Goal: Task Accomplishment & Management: Complete application form

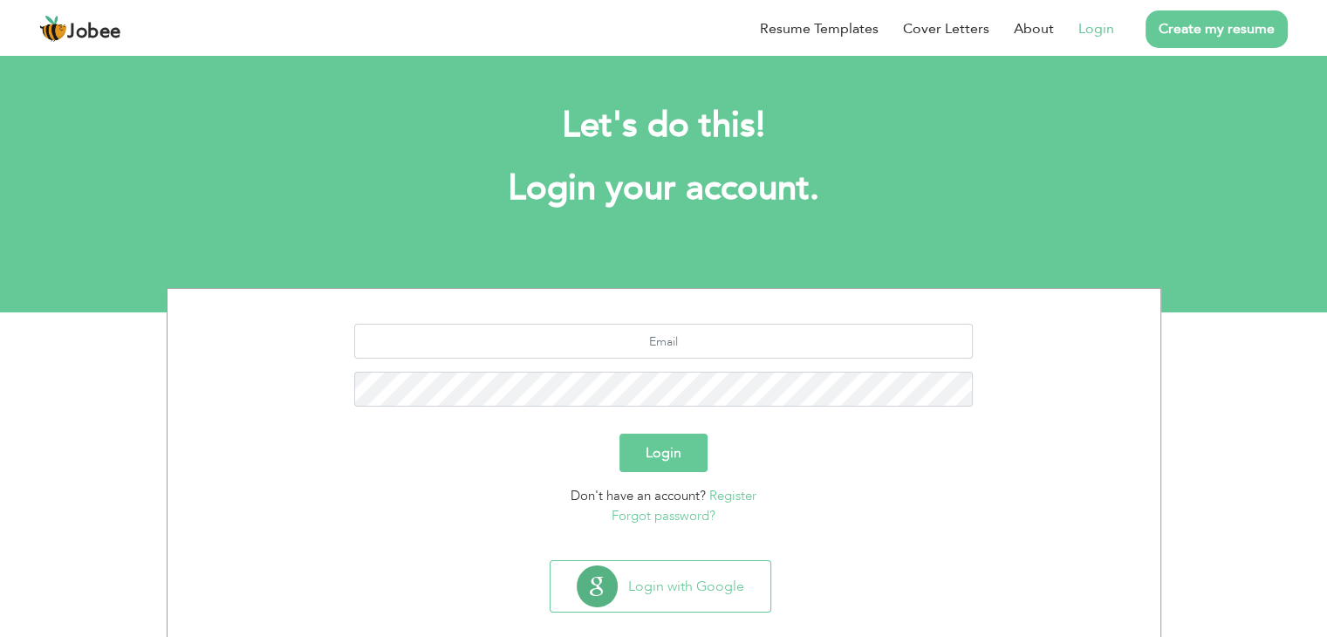
click at [1088, 25] on link "Login" at bounding box center [1097, 28] width 36 height 21
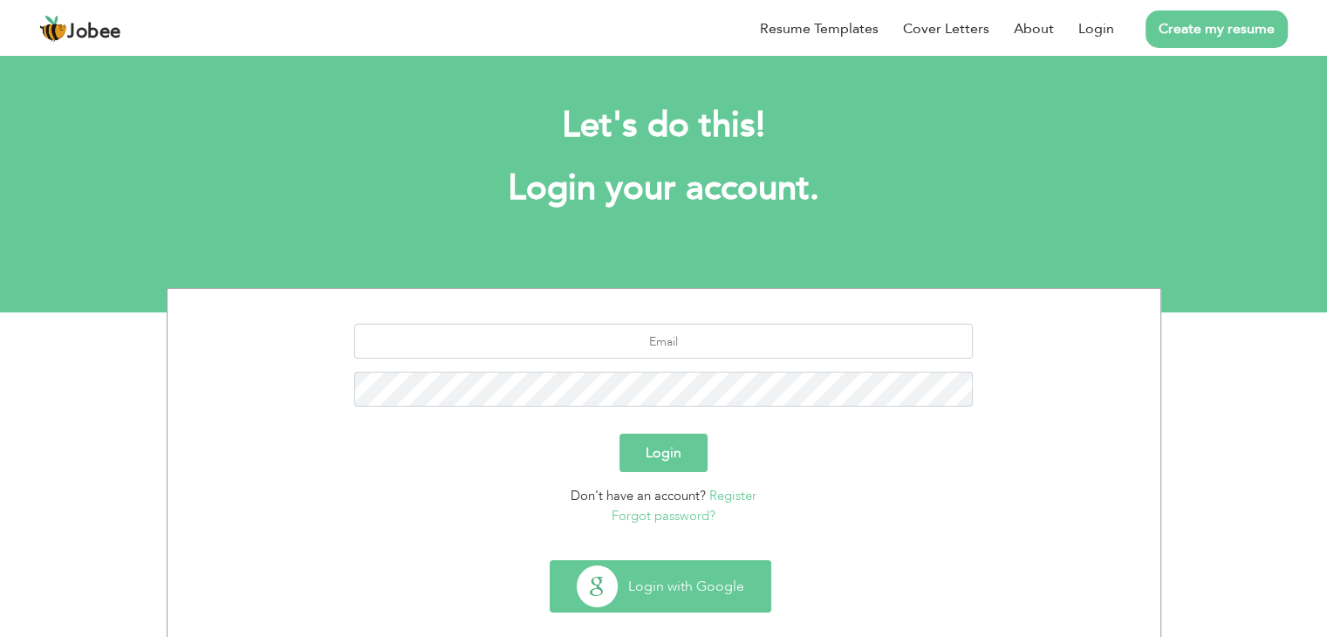
click at [648, 585] on button "Login with Google" at bounding box center [661, 586] width 220 height 51
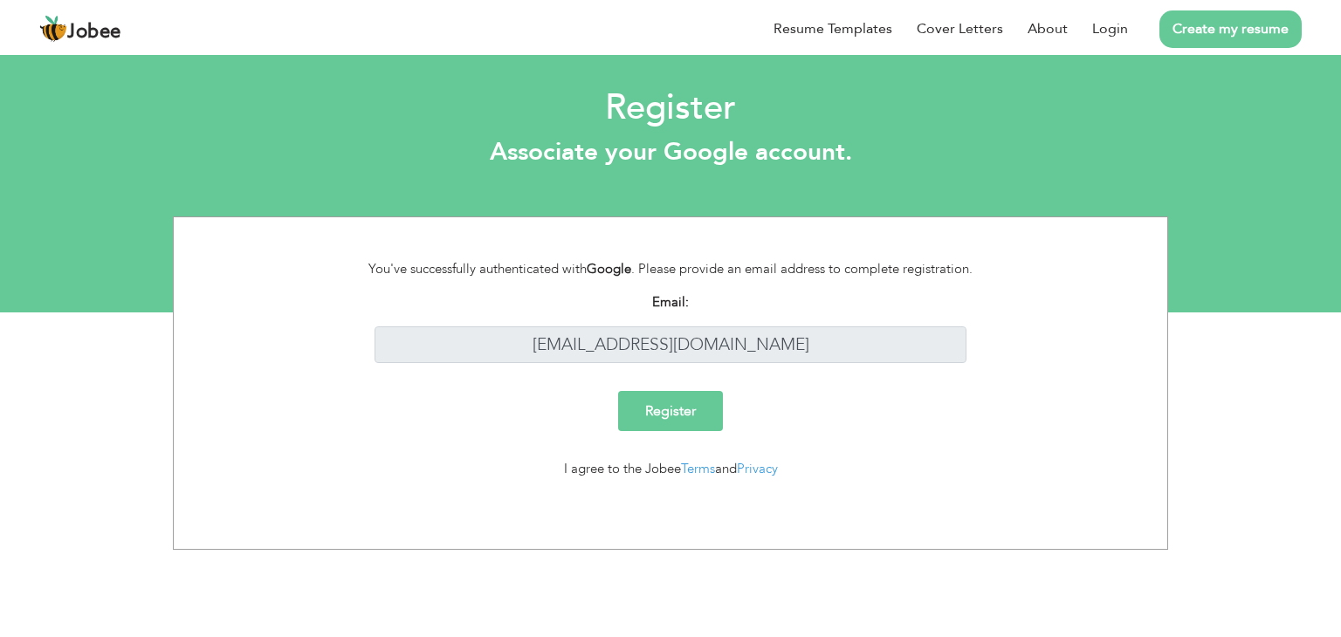
click at [673, 401] on input "Register" at bounding box center [670, 411] width 105 height 40
click at [1121, 35] on link "Login" at bounding box center [1110, 28] width 36 height 21
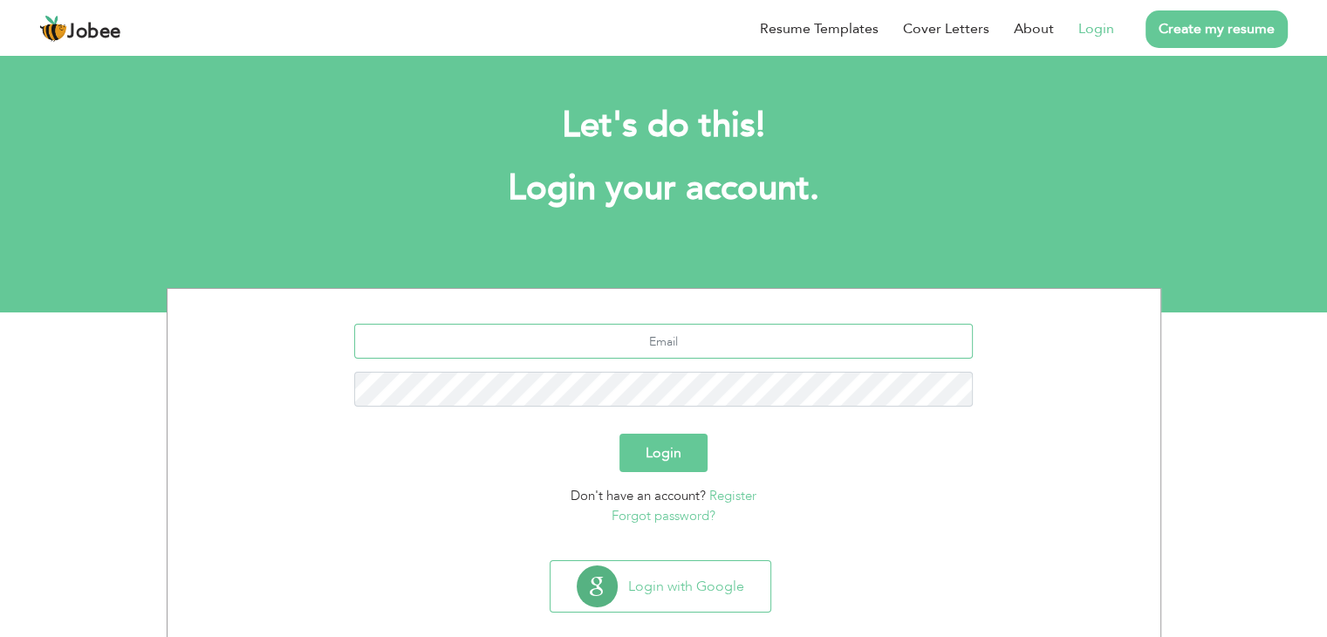
click at [650, 329] on input "text" at bounding box center [663, 341] width 619 height 35
type input "[EMAIL_ADDRESS][DOMAIN_NAME]"
click at [620, 434] on button "Login" at bounding box center [664, 453] width 88 height 38
click at [662, 436] on button "Login" at bounding box center [664, 453] width 88 height 38
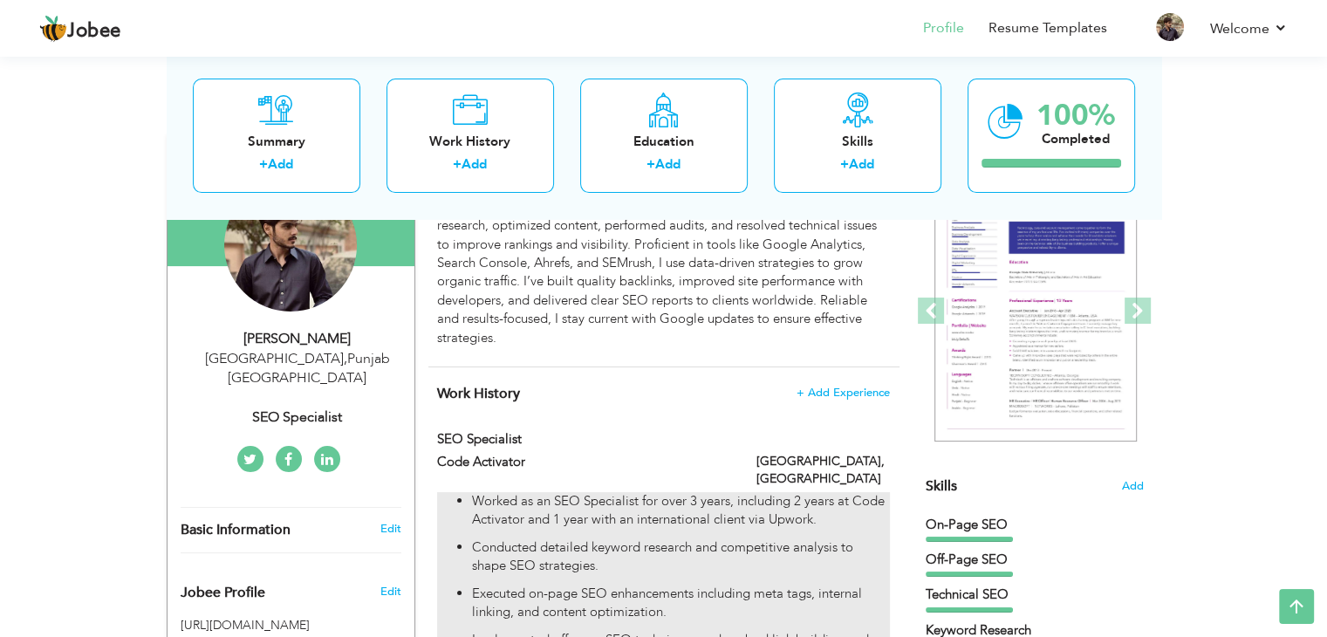
scroll to position [199, 0]
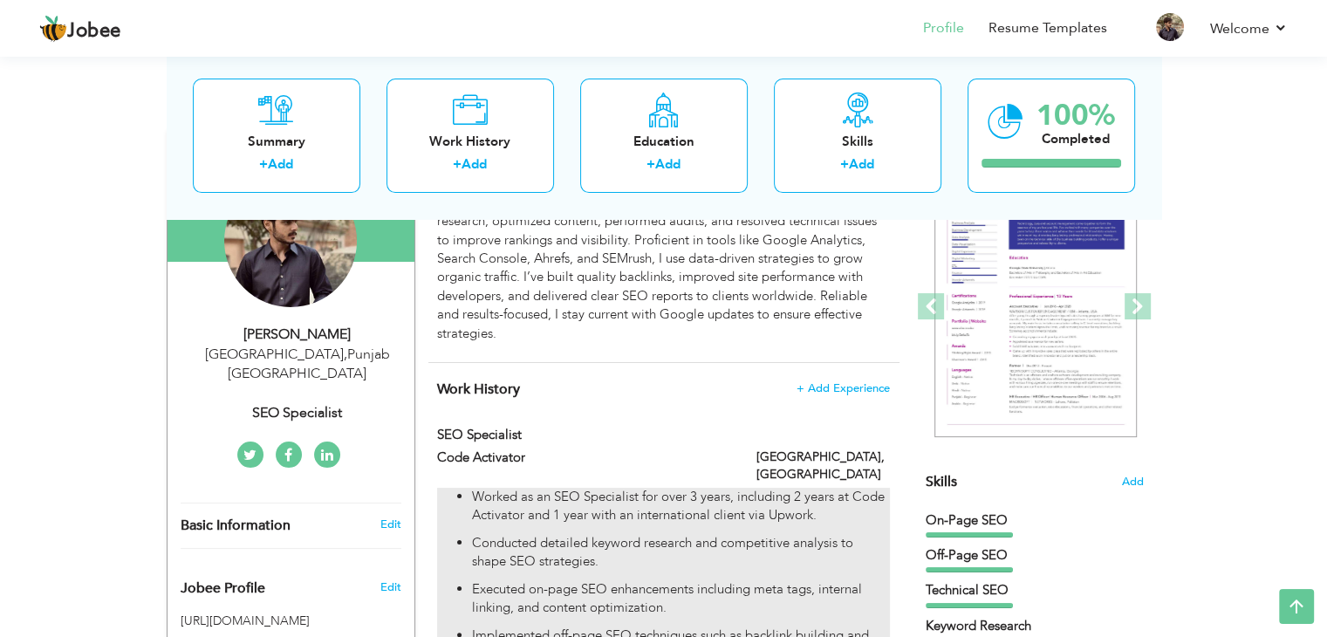
click at [744, 497] on p "Worked as an SEO Specialist for over 3 years, including 2 years at Code Activat…" at bounding box center [680, 507] width 417 height 38
type input "SEO Specialist"
type input "Code Activator"
type input "Pakistan"
type input "Lahore"
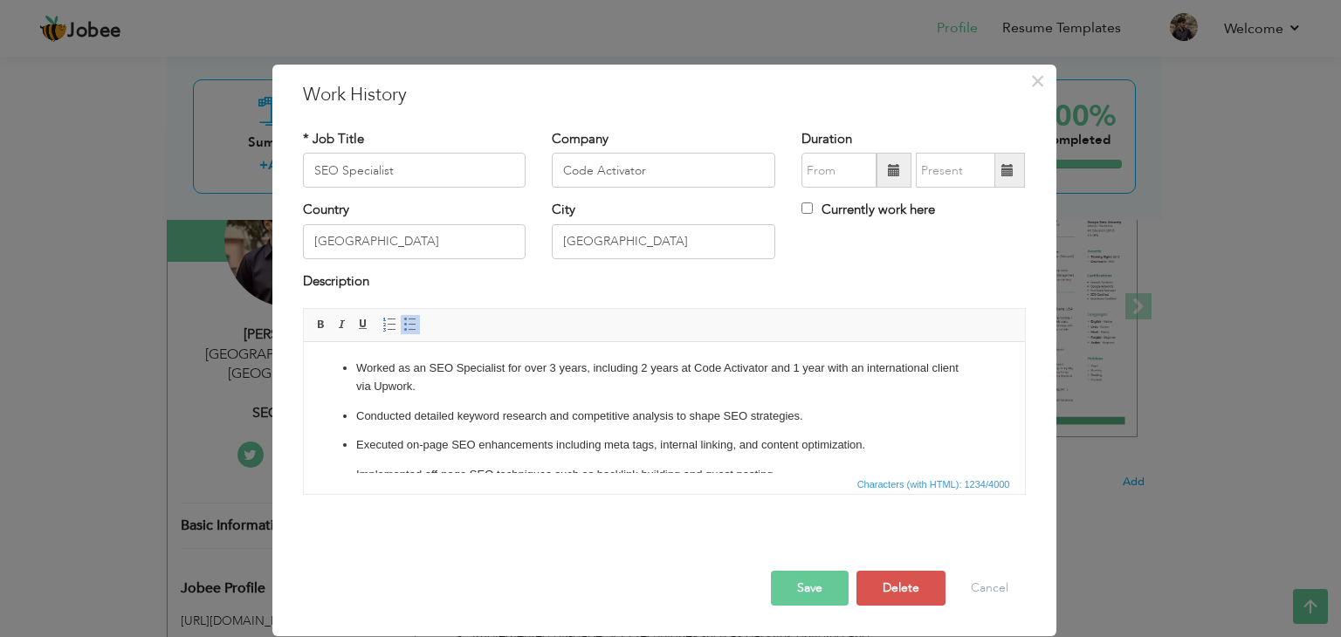
click at [627, 415] on p "Conducted detailed keyword research and competitive analysis to shape SEO strat…" at bounding box center [663, 417] width 616 height 18
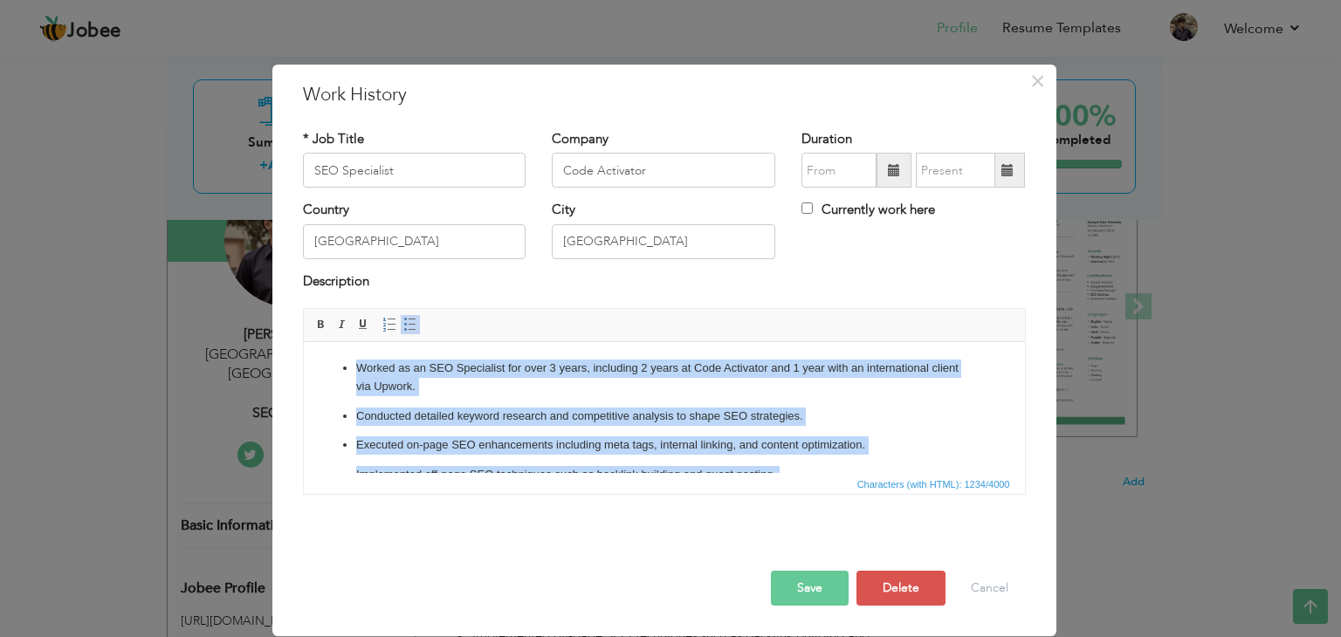
click at [411, 316] on link "Insert/Remove Bulleted List" at bounding box center [410, 324] width 19 height 19
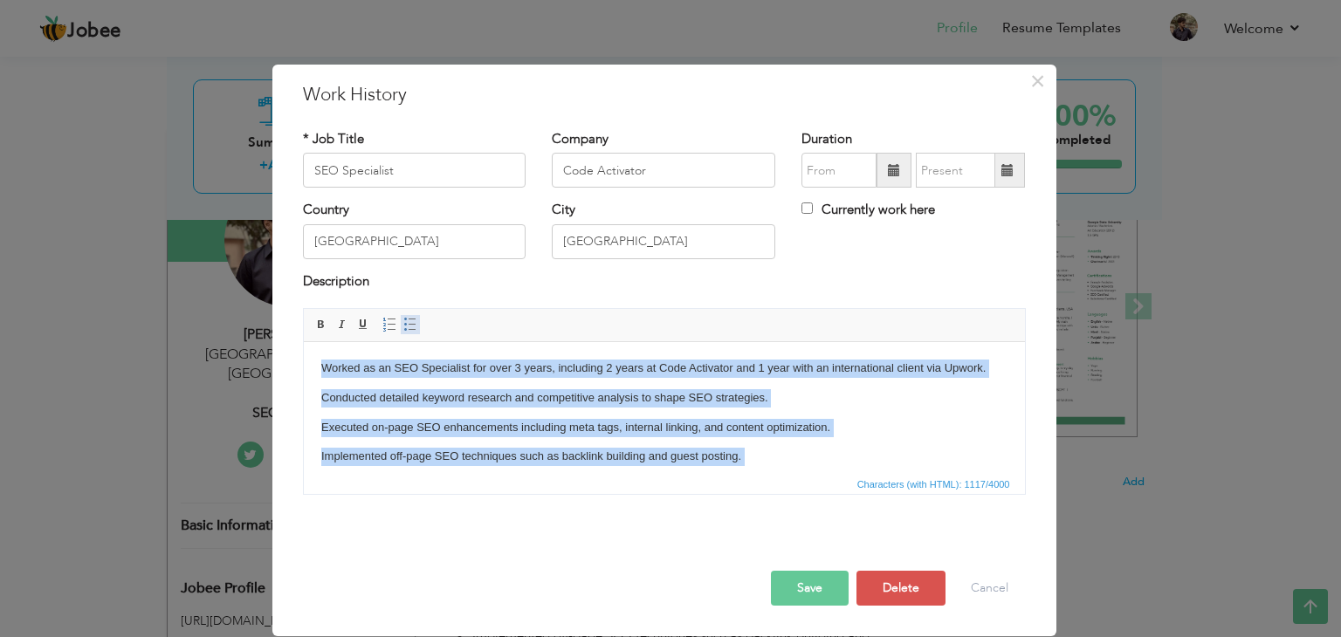
click at [411, 316] on link "Insert/Remove Bulleted List" at bounding box center [410, 324] width 19 height 19
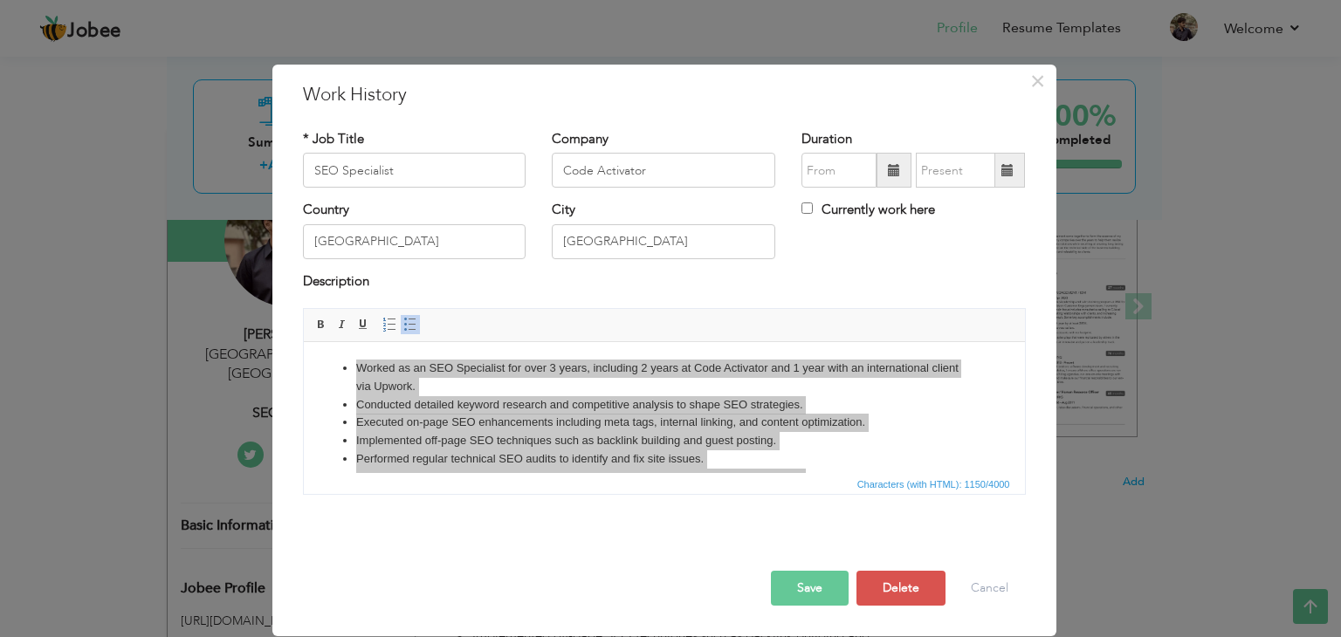
click at [830, 576] on button "Save" at bounding box center [810, 588] width 78 height 35
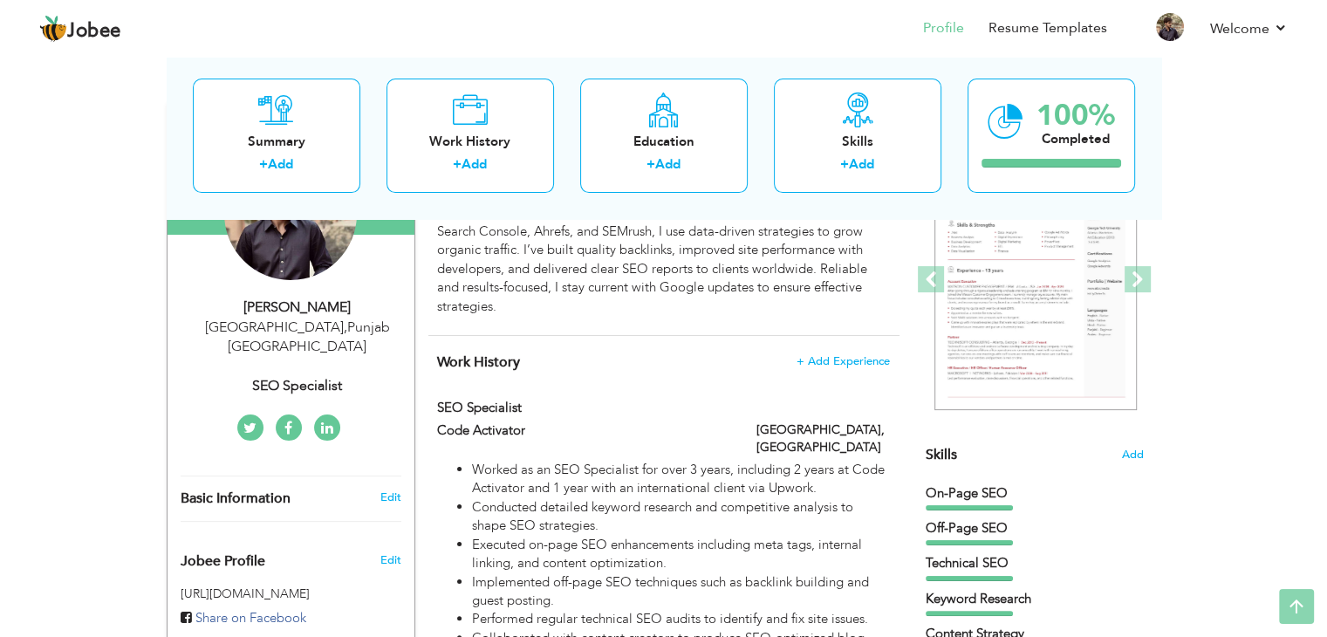
scroll to position [0, 0]
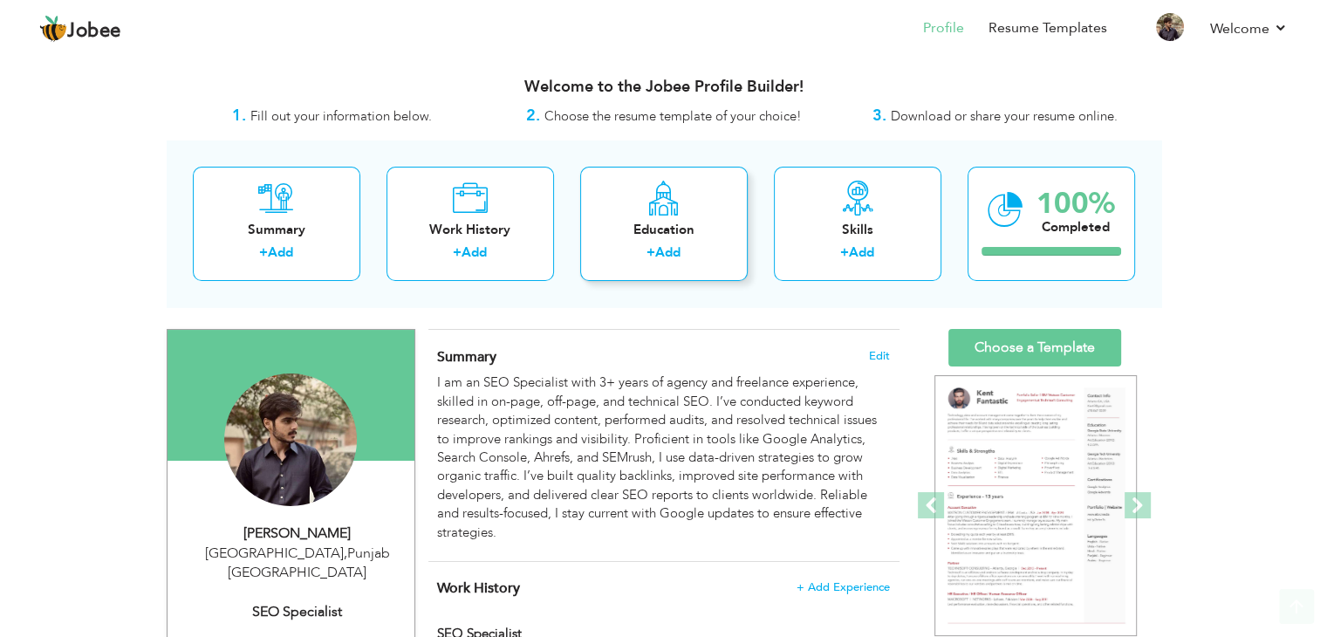
click at [681, 257] on link "Add" at bounding box center [667, 252] width 25 height 17
radio input "true"
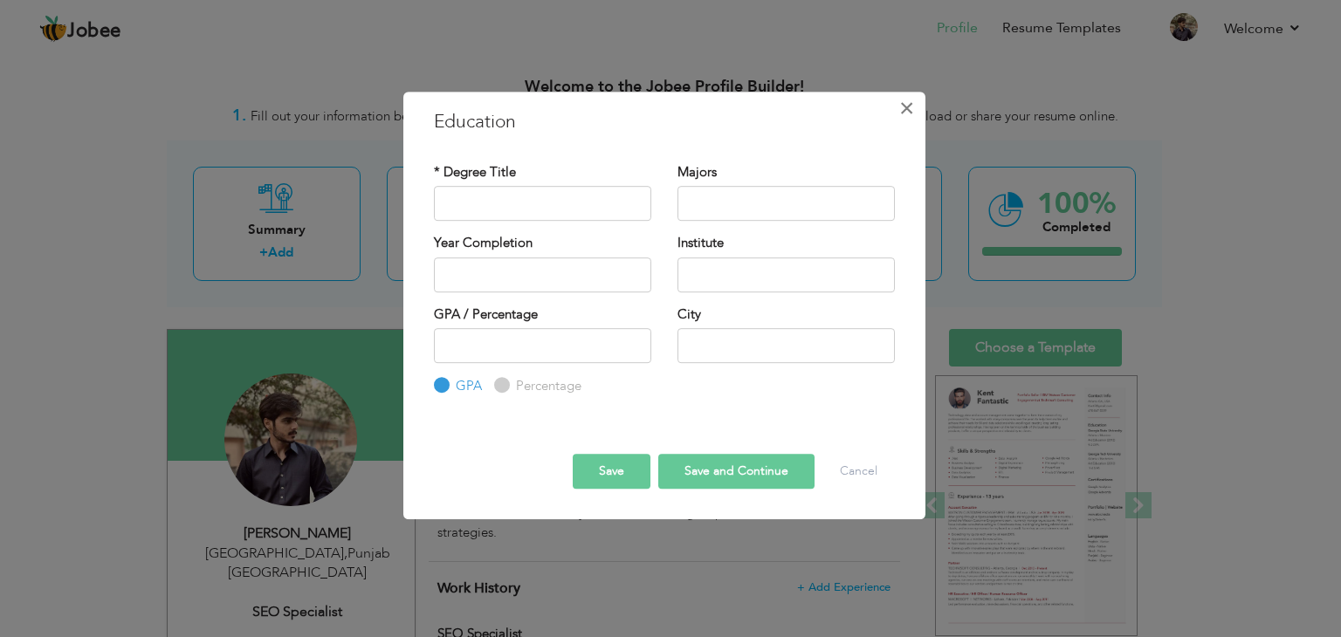
click at [902, 118] on span "×" at bounding box center [906, 108] width 15 height 31
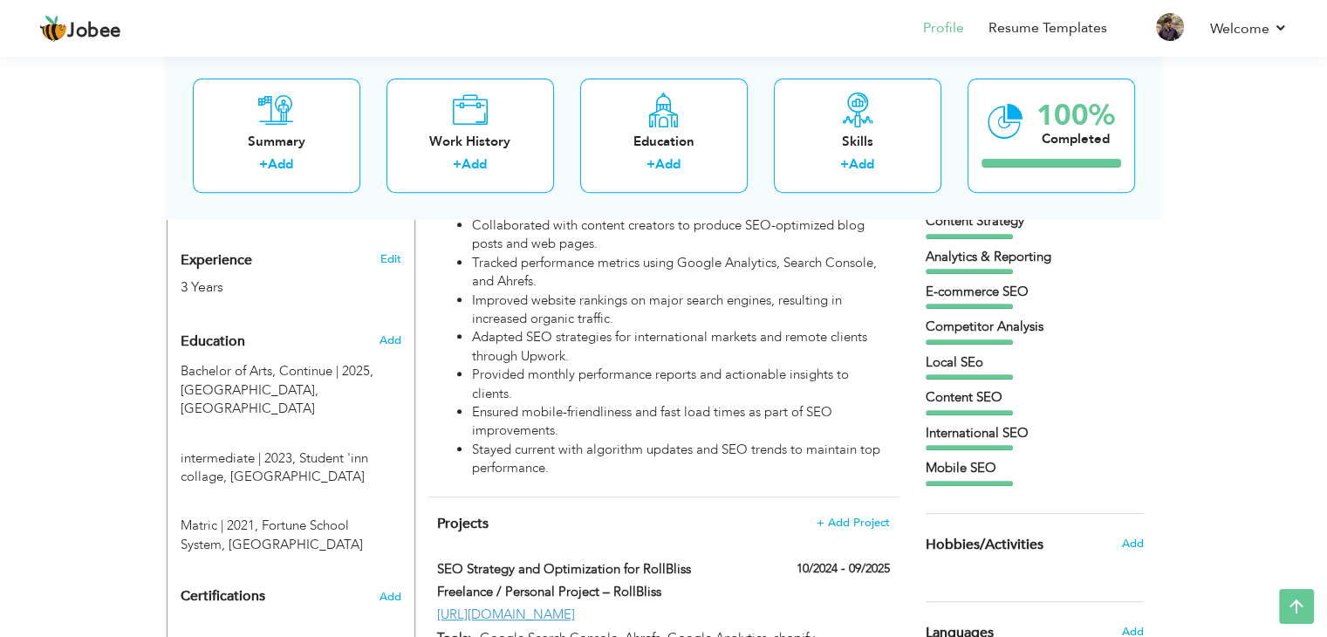
scroll to position [649, 0]
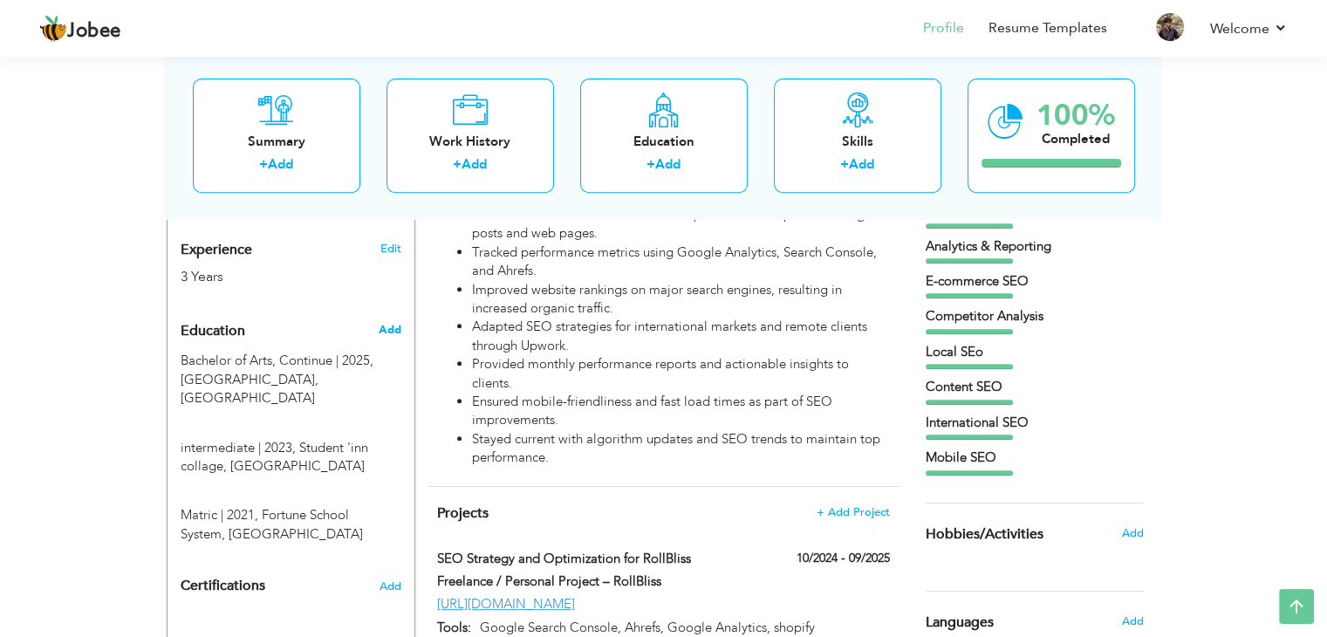
click at [388, 322] on span "Add" at bounding box center [389, 330] width 23 height 16
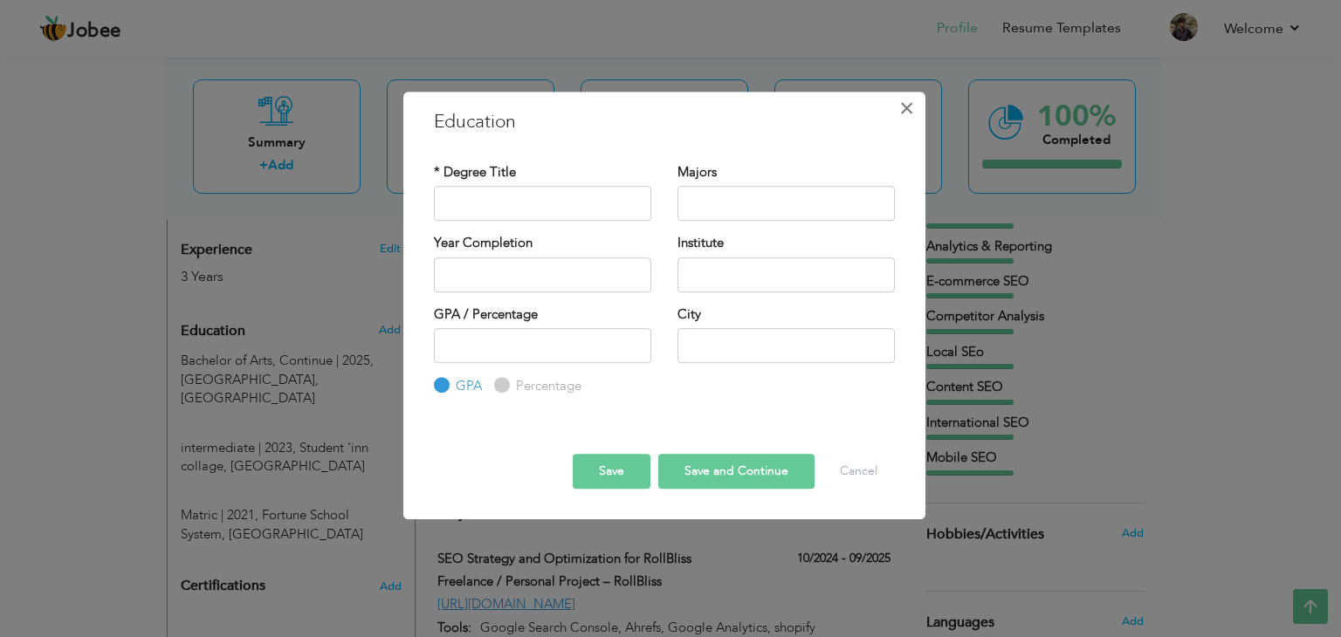
click at [909, 109] on span "×" at bounding box center [906, 108] width 15 height 31
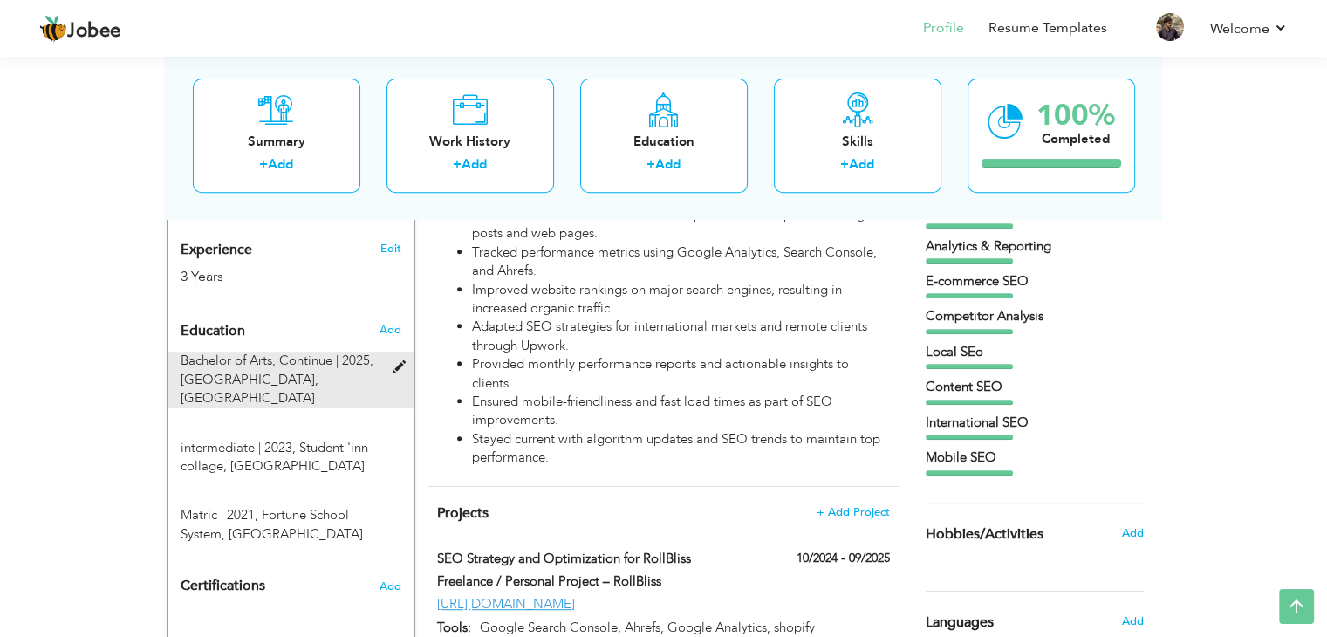
click at [319, 371] on span "University of the Punjab, Lahore" at bounding box center [250, 389] width 138 height 36
type input "Bachelor of Arts"
type input "Continue"
type input "2025"
type input "University of the Punjab"
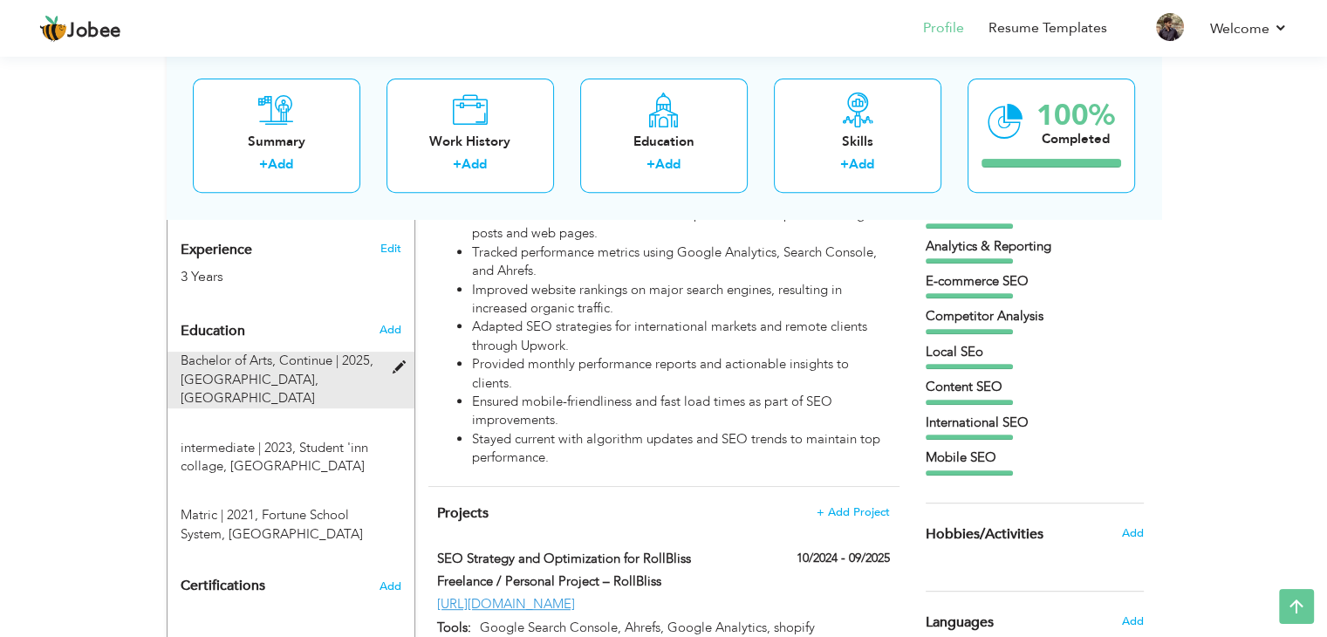
type input "Lahore"
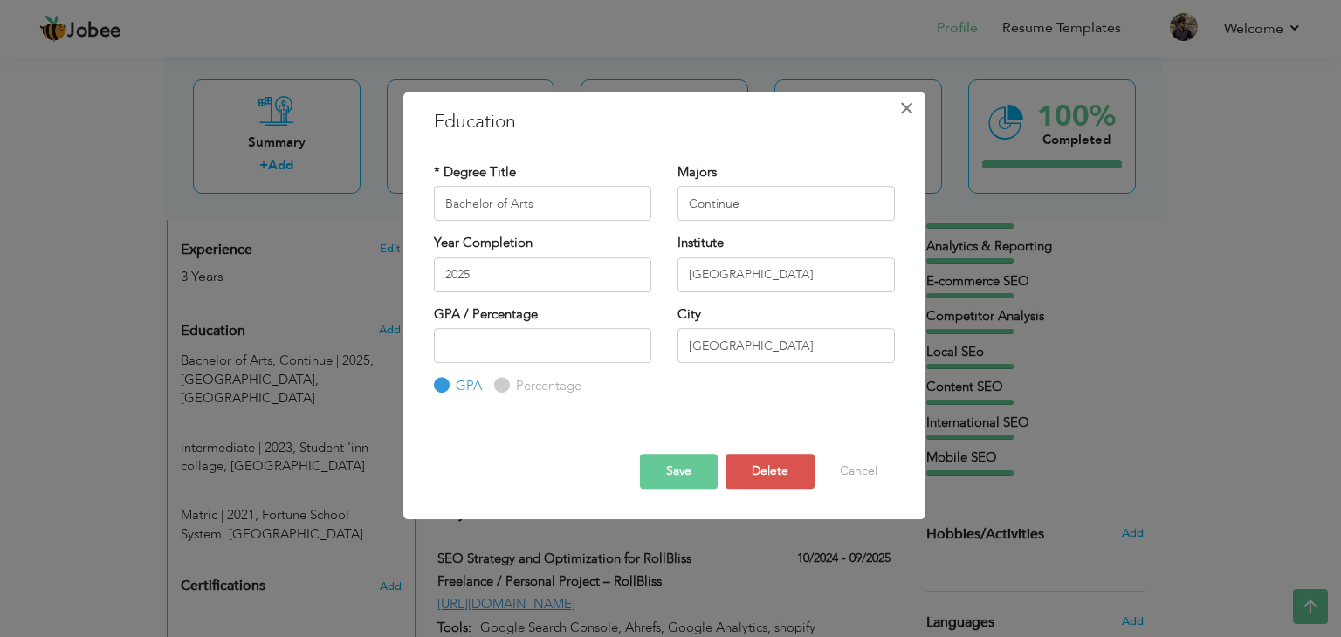
click at [908, 112] on span "×" at bounding box center [906, 108] width 15 height 31
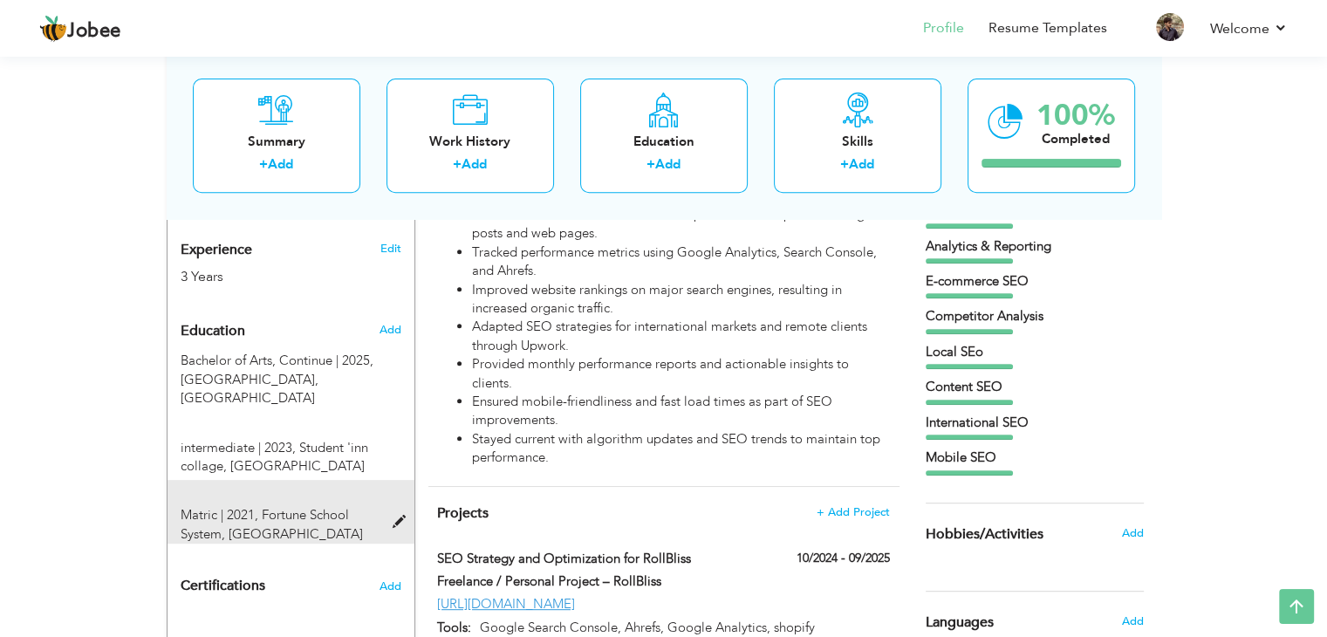
click at [293, 506] on div "Matric | 2021, Fortune School System, Faisalabad" at bounding box center [281, 525] width 226 height 38
type input "Matric"
type input "2021"
type input "Fortune School System"
type input "60"
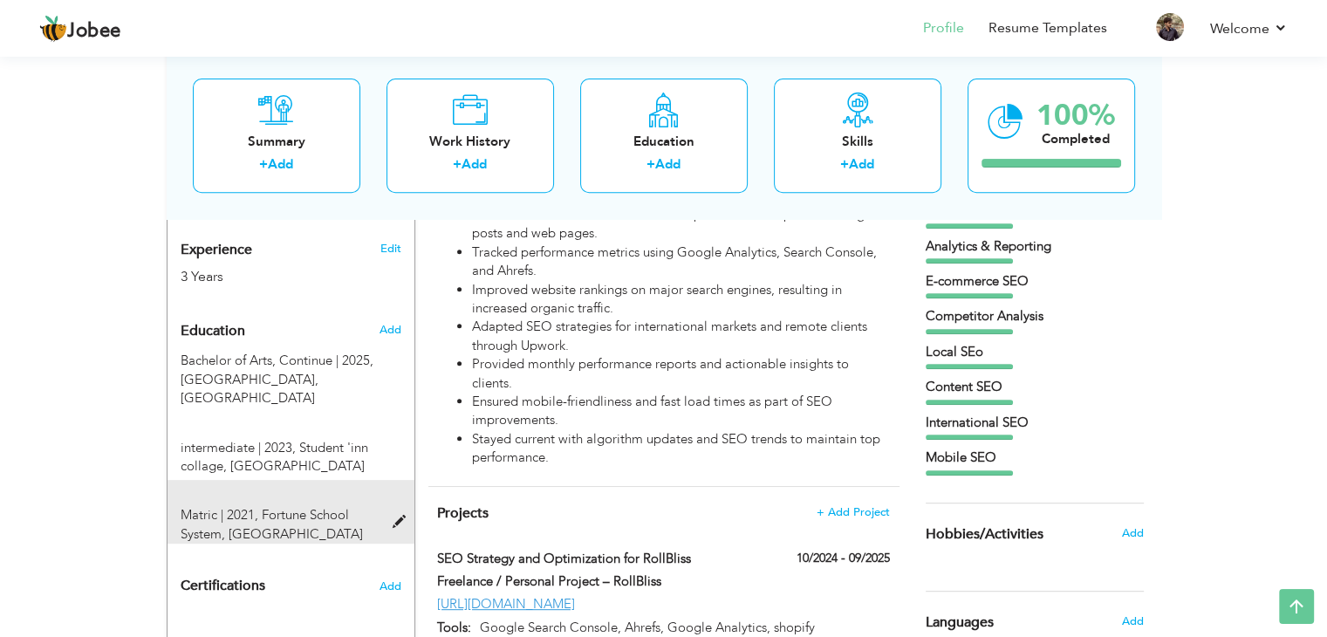
radio input "false"
radio input "true"
type input "Faisalabad"
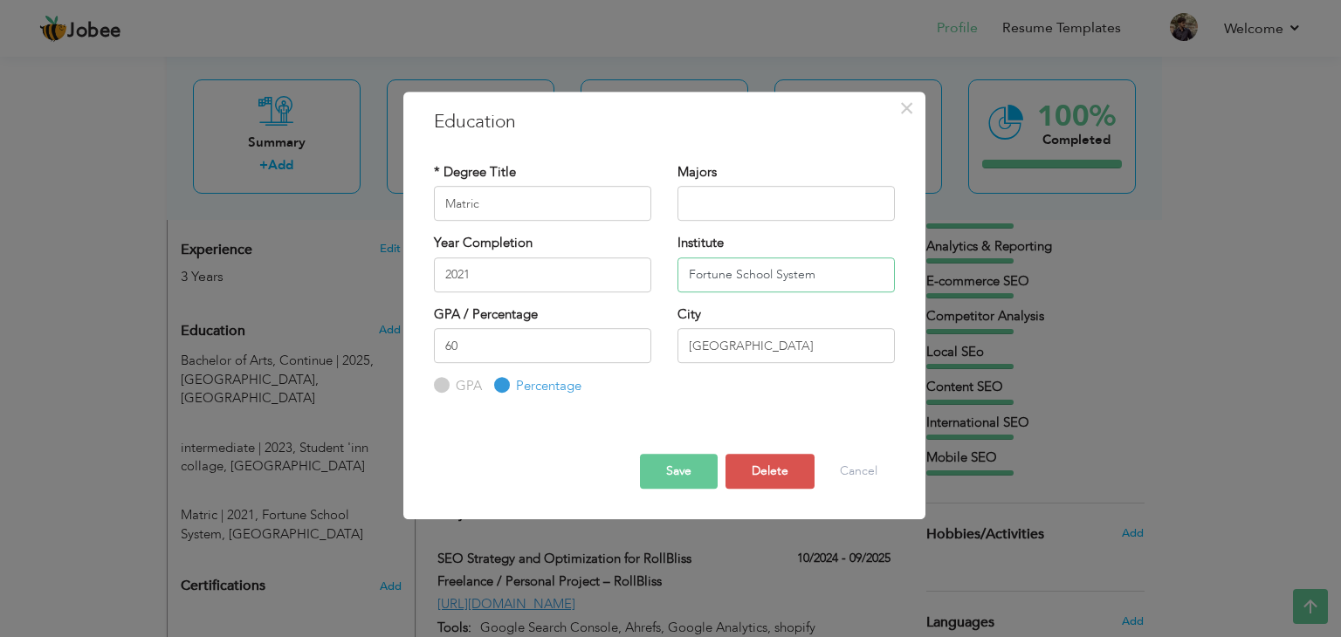
click at [773, 282] on input "Fortune School System" at bounding box center [785, 274] width 217 height 35
click at [901, 108] on span "×" at bounding box center [906, 108] width 15 height 31
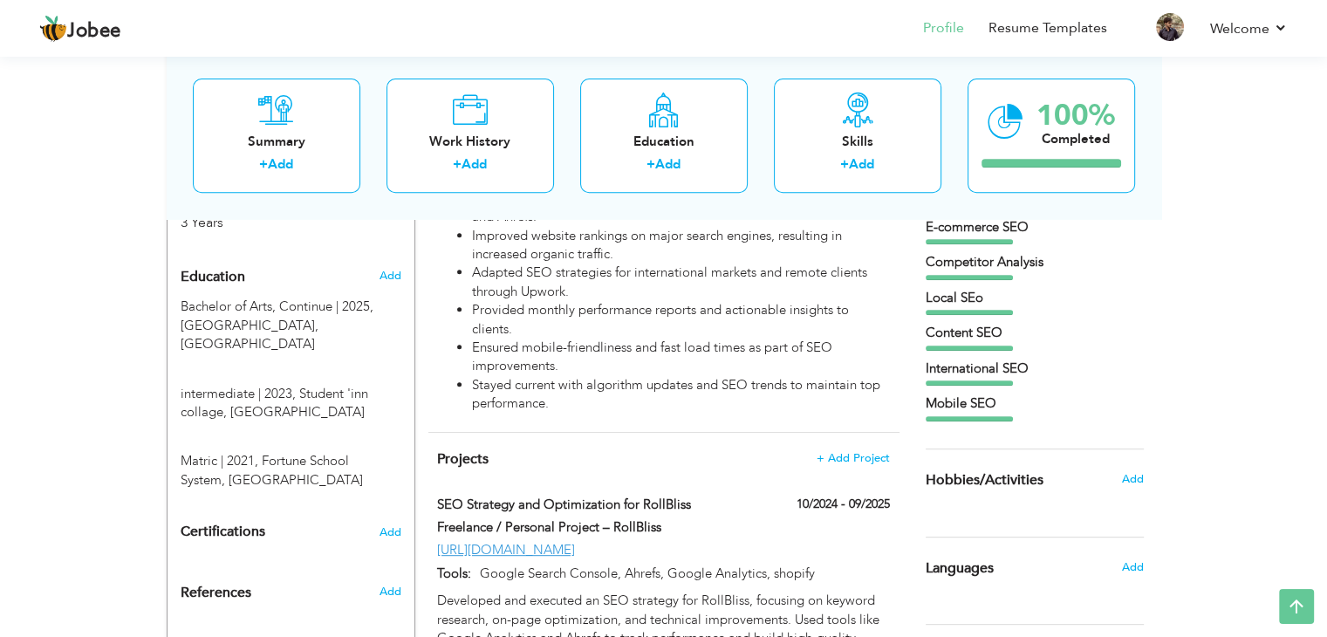
scroll to position [693, 0]
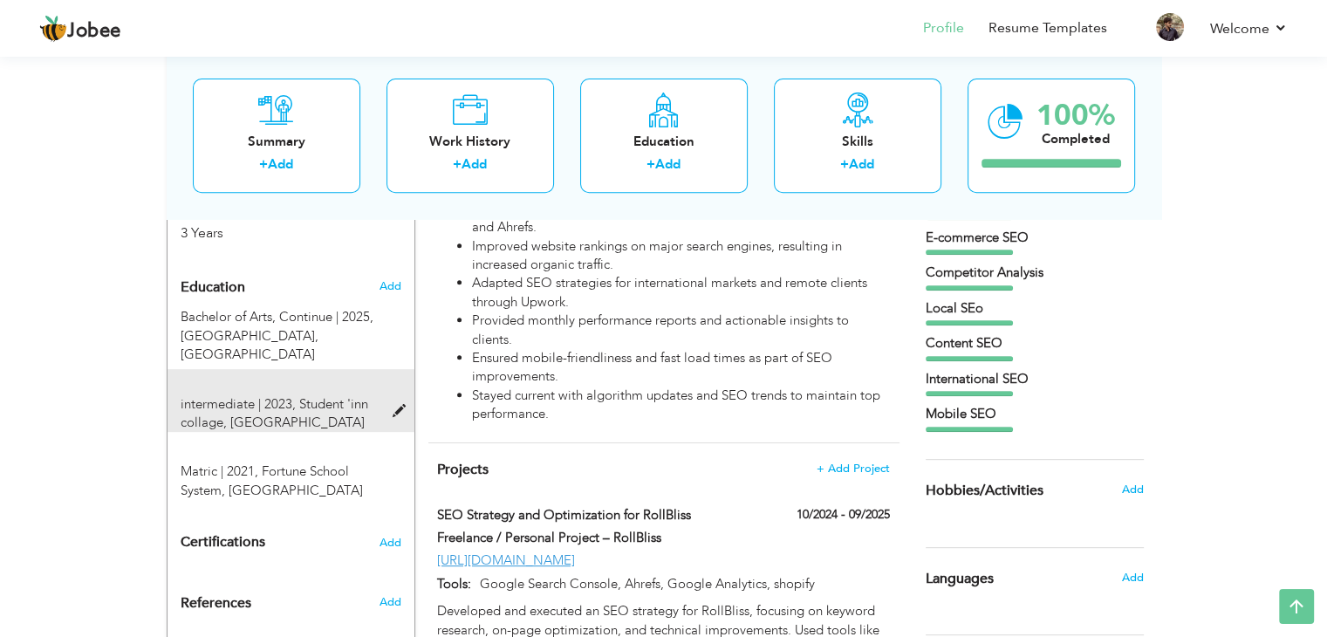
click at [334, 395] on span "Student 'inn collage, Faisalabad" at bounding box center [275, 413] width 188 height 36
type input "intermediate"
type input "2023"
type input "Student 'inn collage"
type input "67"
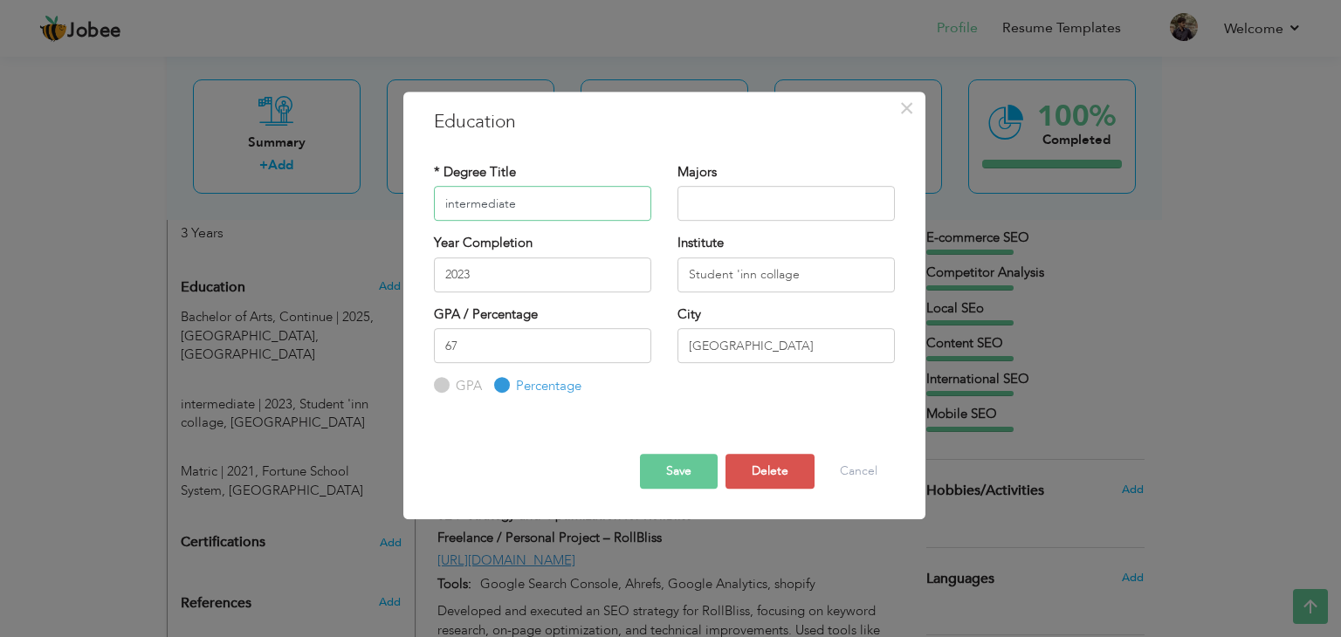
click at [531, 196] on input "intermediate" at bounding box center [542, 203] width 217 height 35
click at [796, 266] on input "Student 'inn collage" at bounding box center [785, 274] width 217 height 35
click at [899, 116] on span "×" at bounding box center [906, 108] width 15 height 31
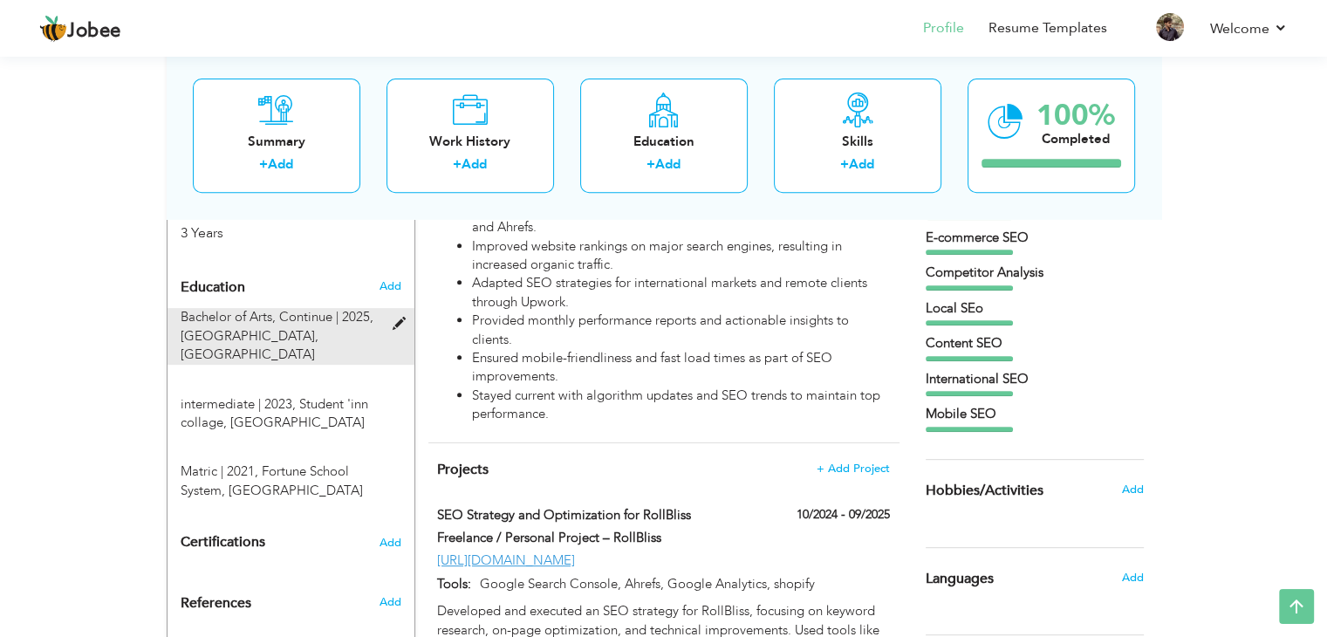
click at [325, 308] on span "Bachelor of Arts, Continue | 2025," at bounding box center [277, 316] width 193 height 17
type input "Bachelor of Arts"
type input "Continue"
type input "2025"
type input "University of the Punjab"
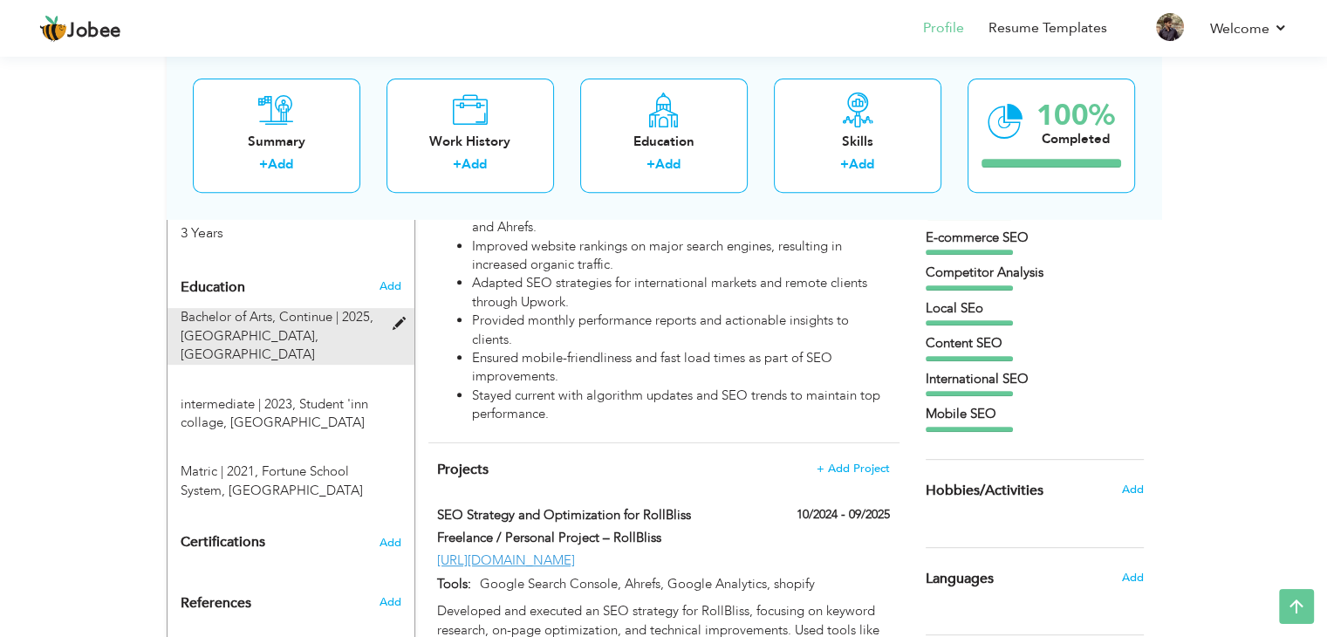
radio input "true"
type input "Lahore"
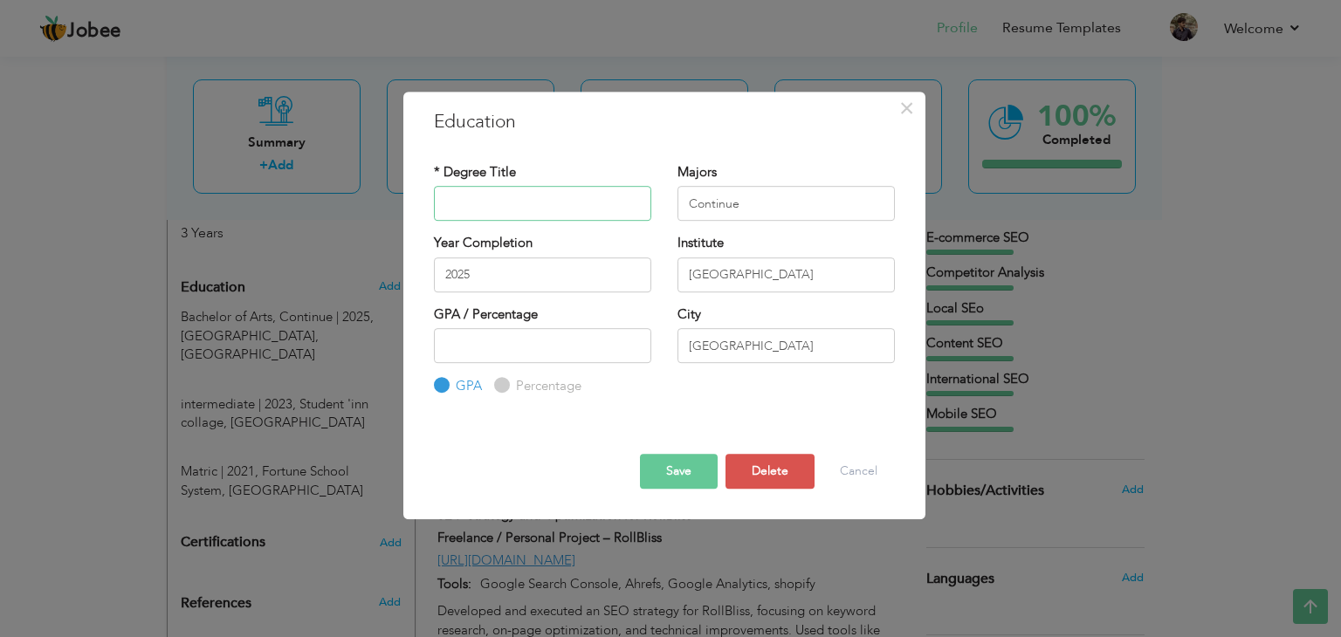
type input "Bachelor of Arts"
click at [792, 209] on input "Continue" at bounding box center [785, 203] width 217 height 35
click at [799, 277] on input "University of the Punjab" at bounding box center [785, 274] width 217 height 35
click at [899, 107] on span "×" at bounding box center [906, 108] width 15 height 31
